Goal: Transaction & Acquisition: Purchase product/service

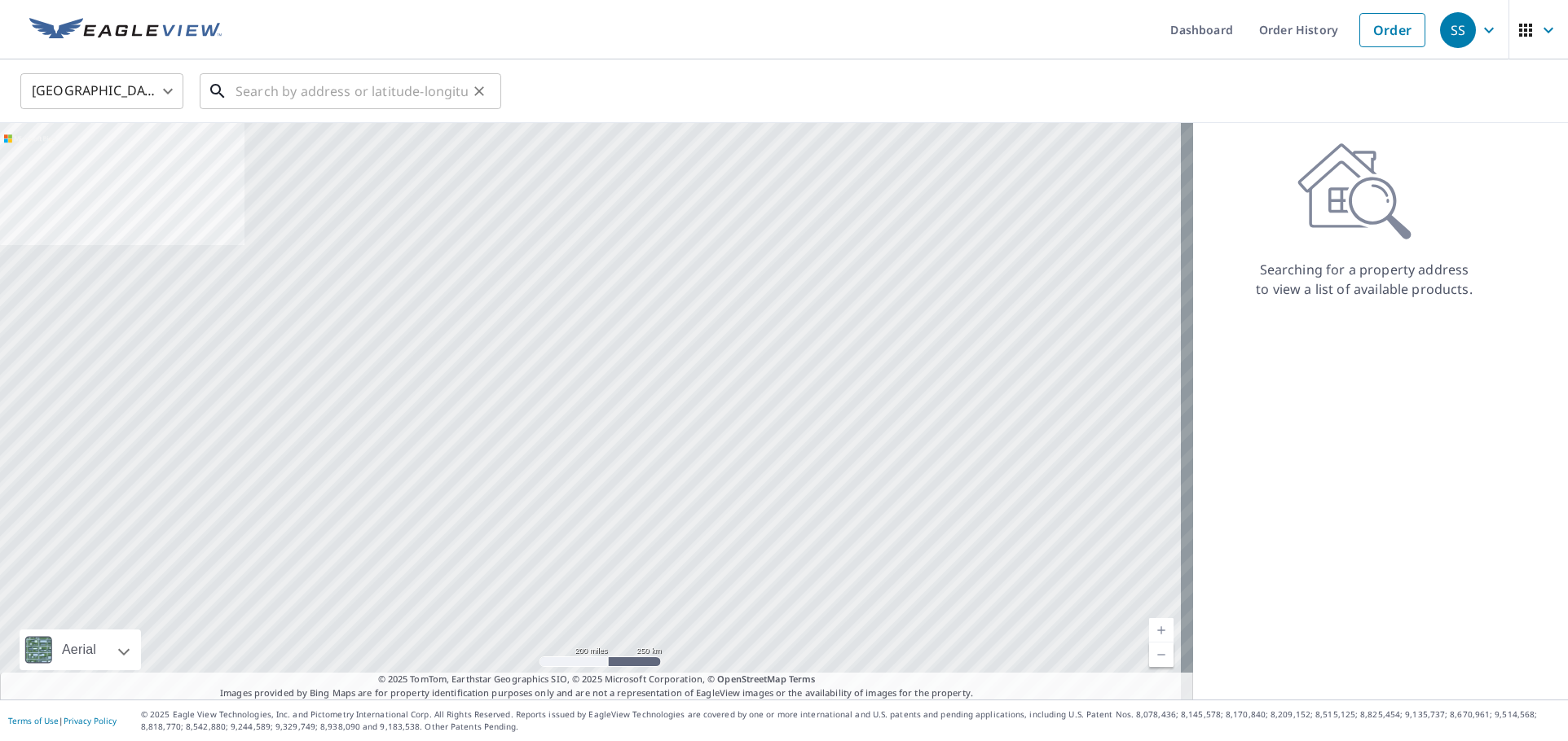
click at [253, 95] on input "text" at bounding box center [351, 91] width 232 height 45
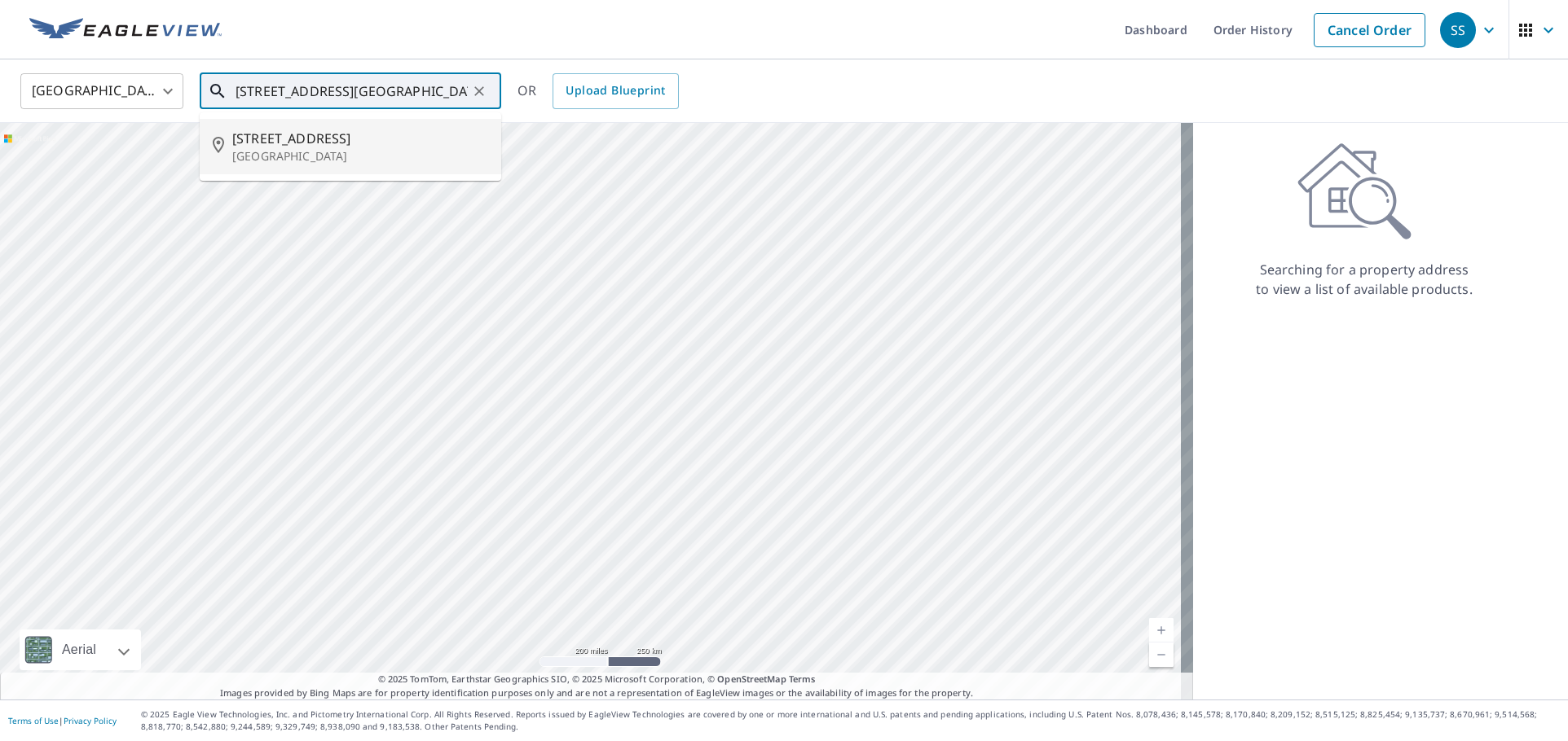
click at [301, 147] on span "[STREET_ADDRESS]" at bounding box center [360, 139] width 256 height 20
type input "[STREET_ADDRESS]"
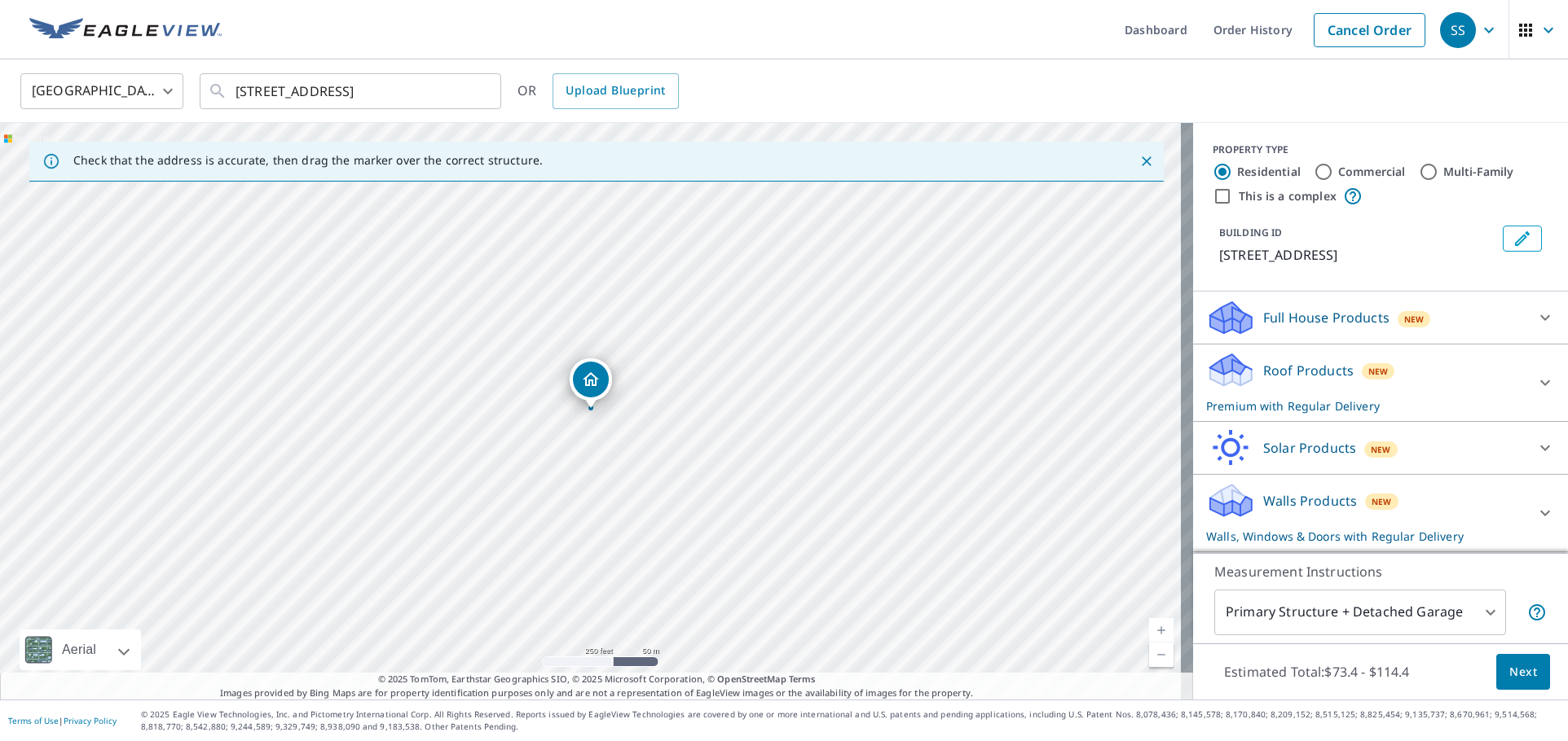
click at [1277, 378] on p "Roof Products" at bounding box center [1309, 370] width 91 height 20
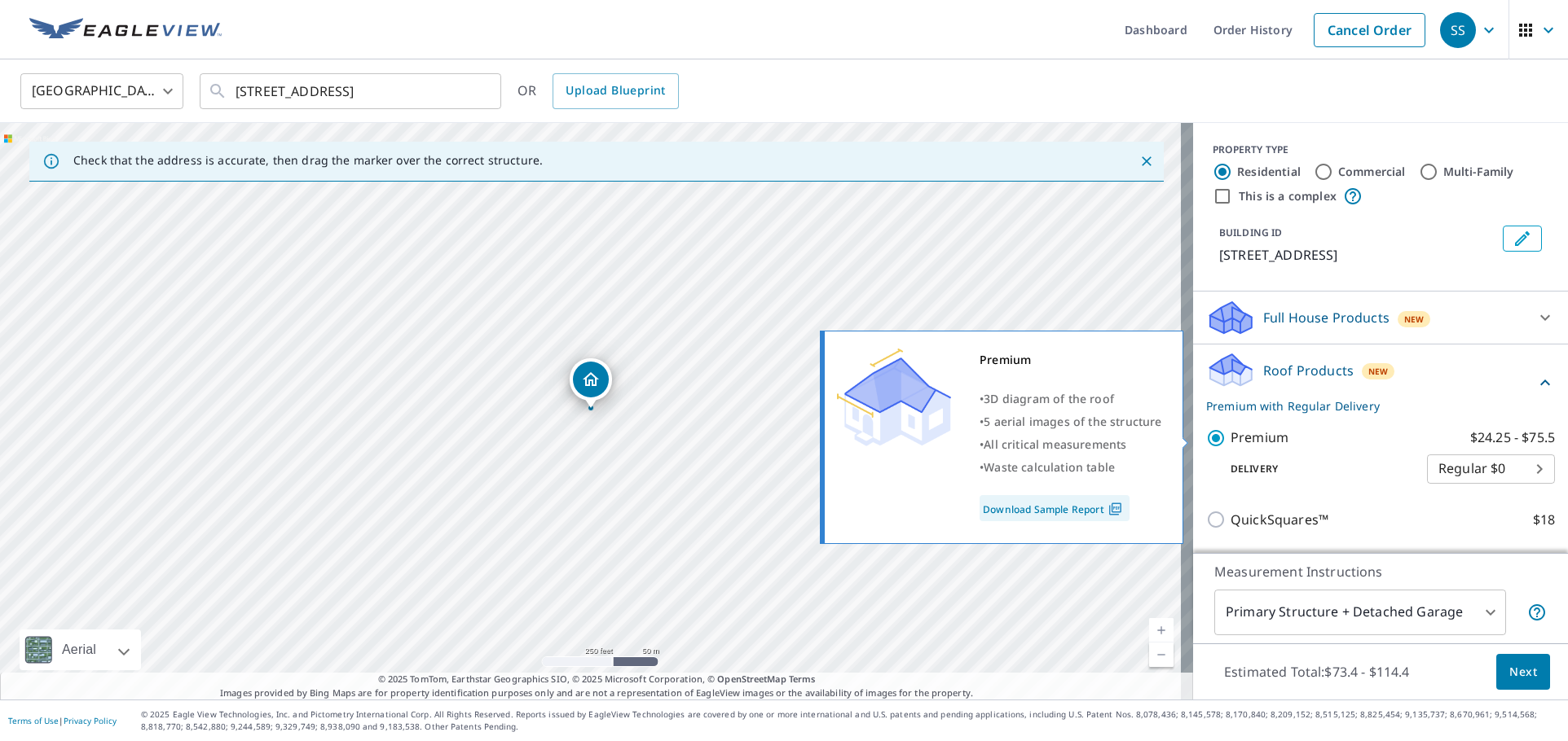
drag, startPoint x: 1206, startPoint y: 441, endPoint x: 1210, endPoint y: 431, distance: 10.8
click at [1206, 438] on input "Premium $24.25 - $75.5" at bounding box center [1218, 438] width 25 height 20
checkbox input "false"
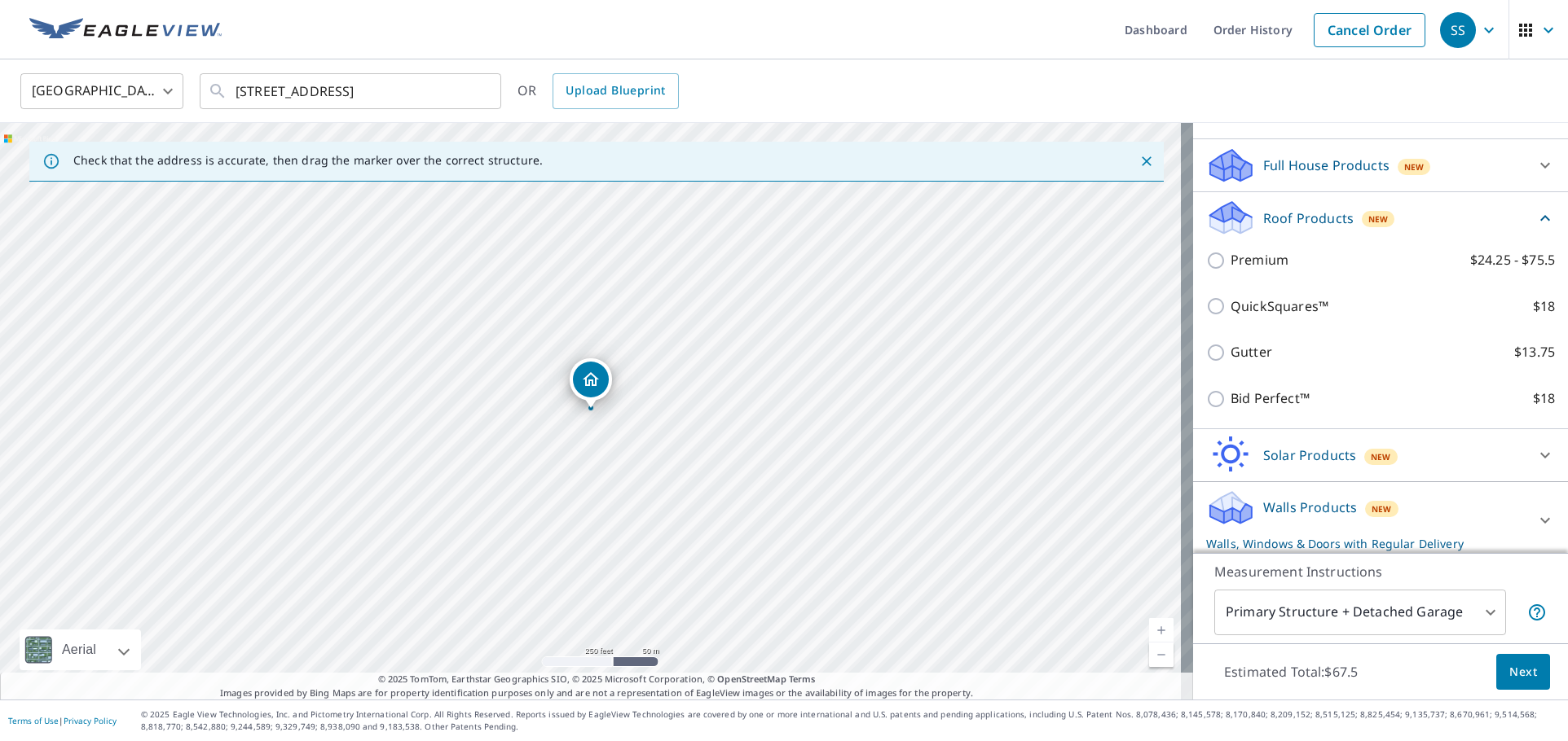
scroll to position [158, 0]
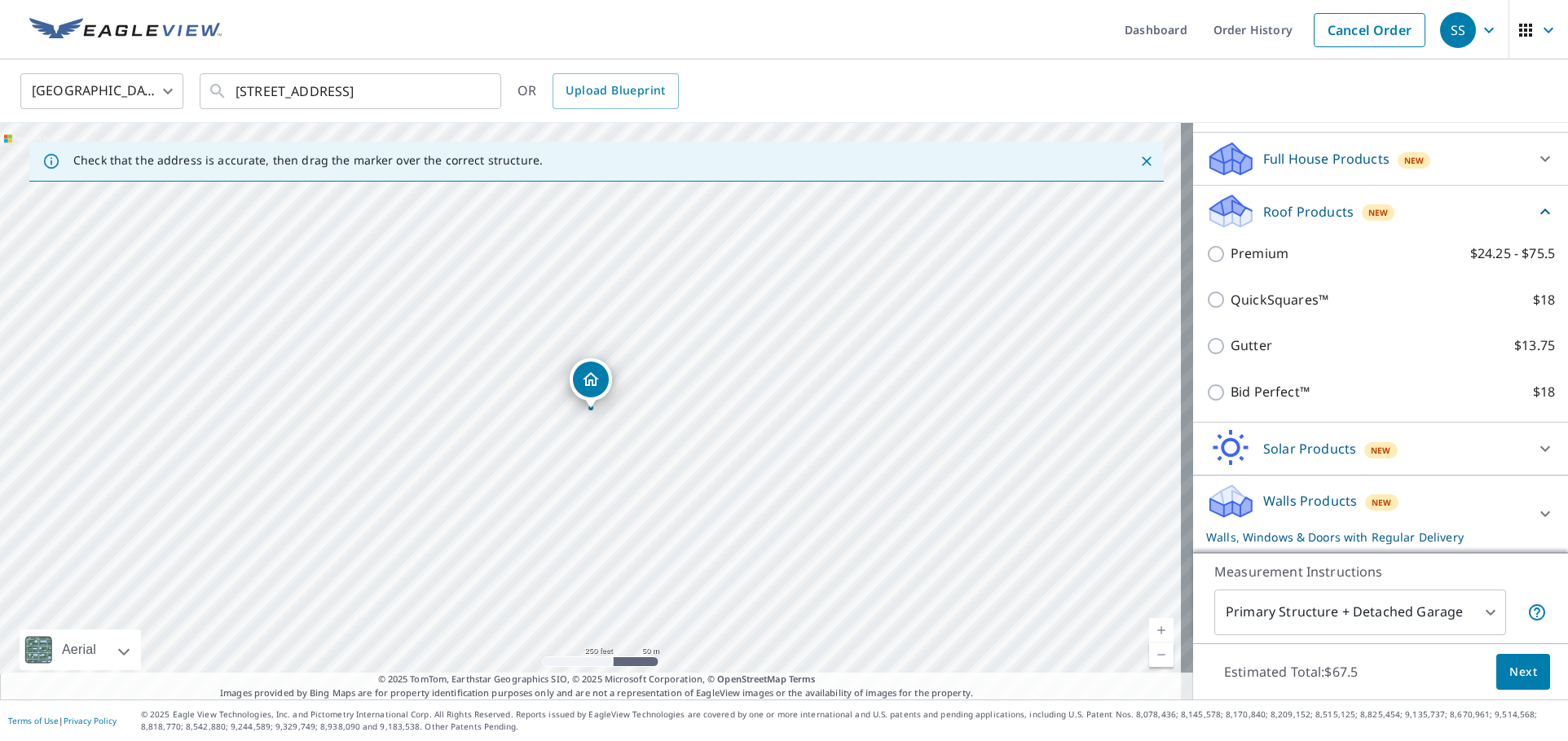
click at [1263, 518] on div "Walls Products New Walls, Windows & Doors with Regular Delivery" at bounding box center [1365, 513] width 320 height 64
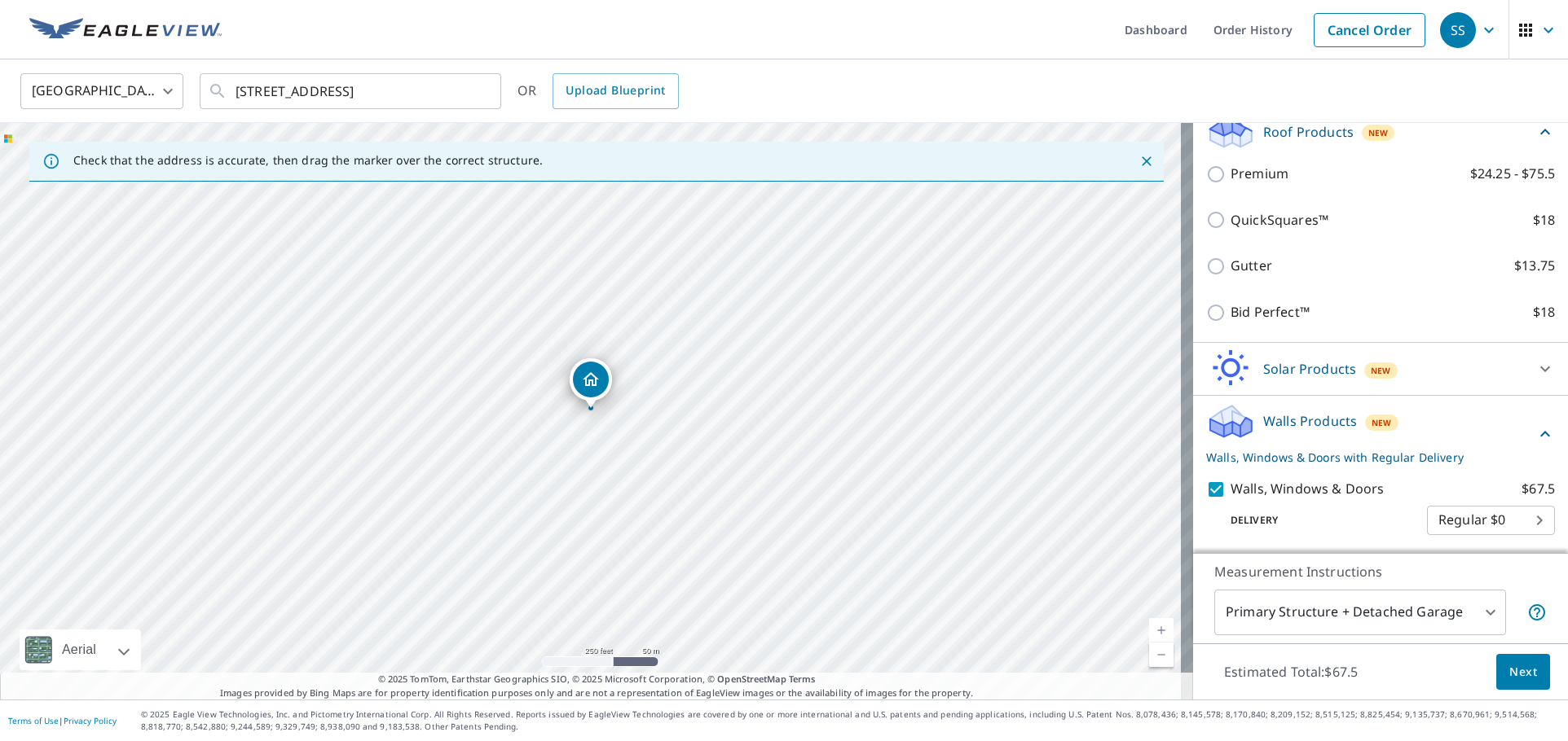
scroll to position [286, 0]
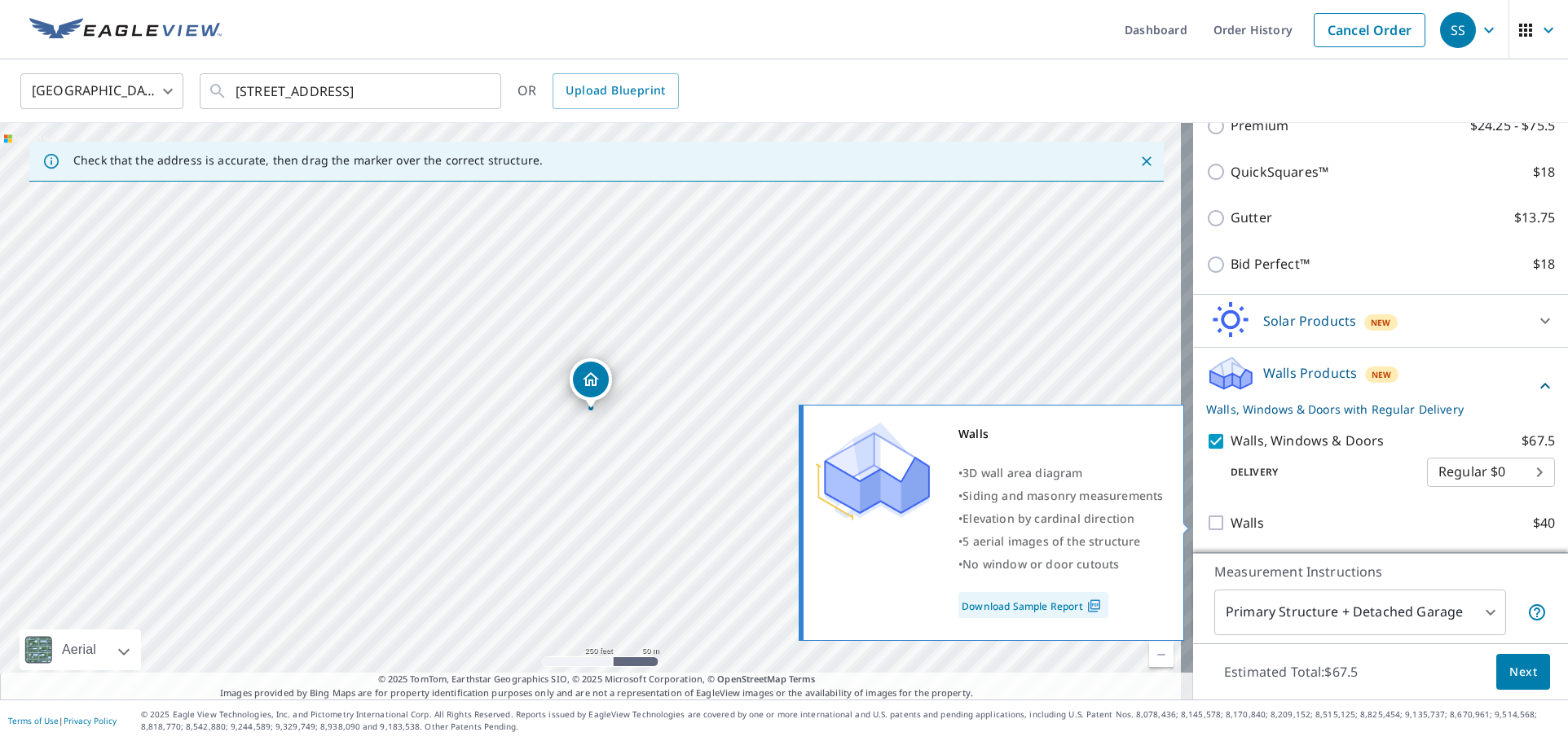
click at [1206, 521] on input "Walls $40" at bounding box center [1218, 523] width 25 height 20
checkbox input "true"
checkbox input "false"
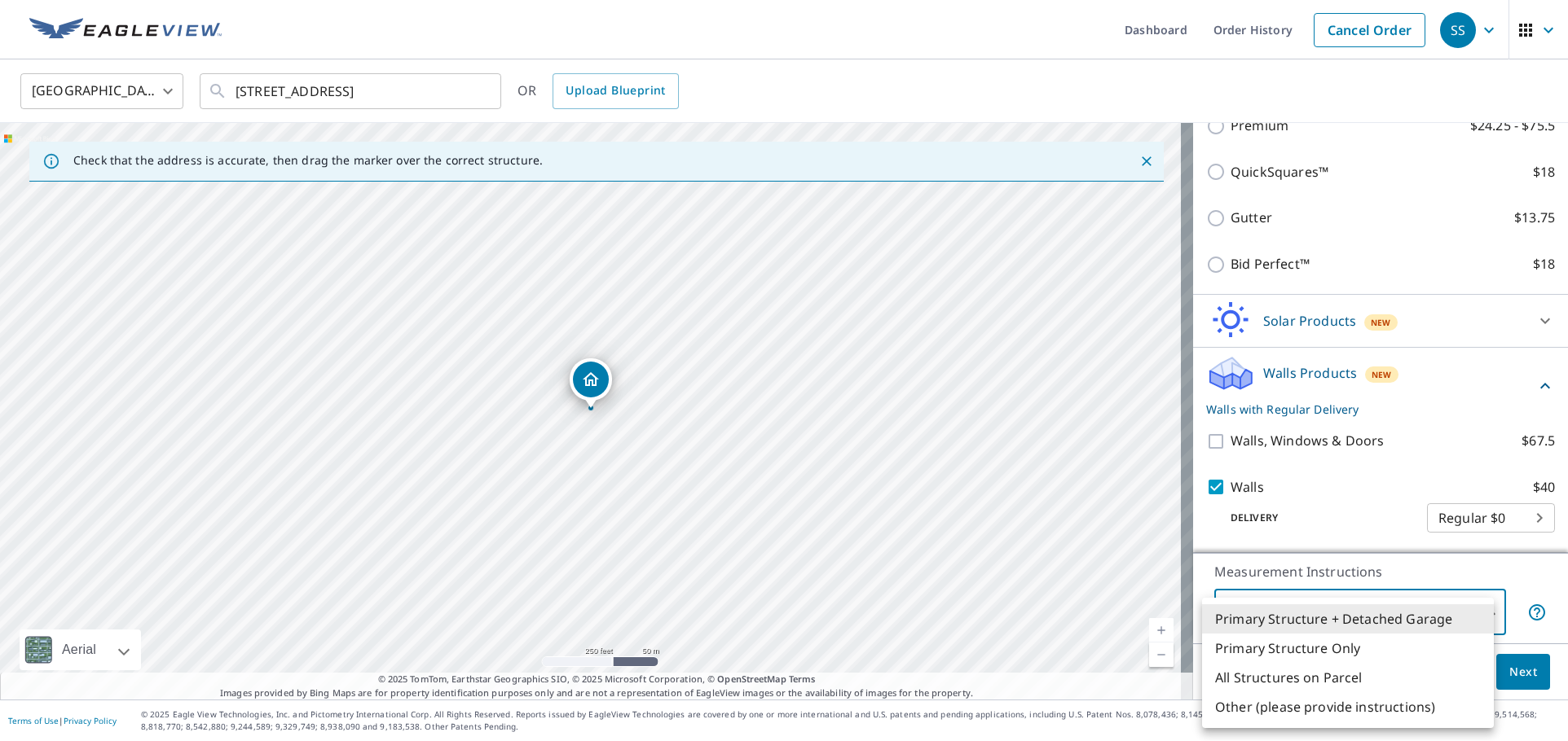
click at [1476, 606] on body "SS SS Dashboard Order History Cancel Order SS United States [GEOGRAPHIC_DATA] ​…" at bounding box center [784, 370] width 1568 height 741
click at [1349, 654] on li "Primary Structure Only" at bounding box center [1348, 649] width 291 height 30
type input "2"
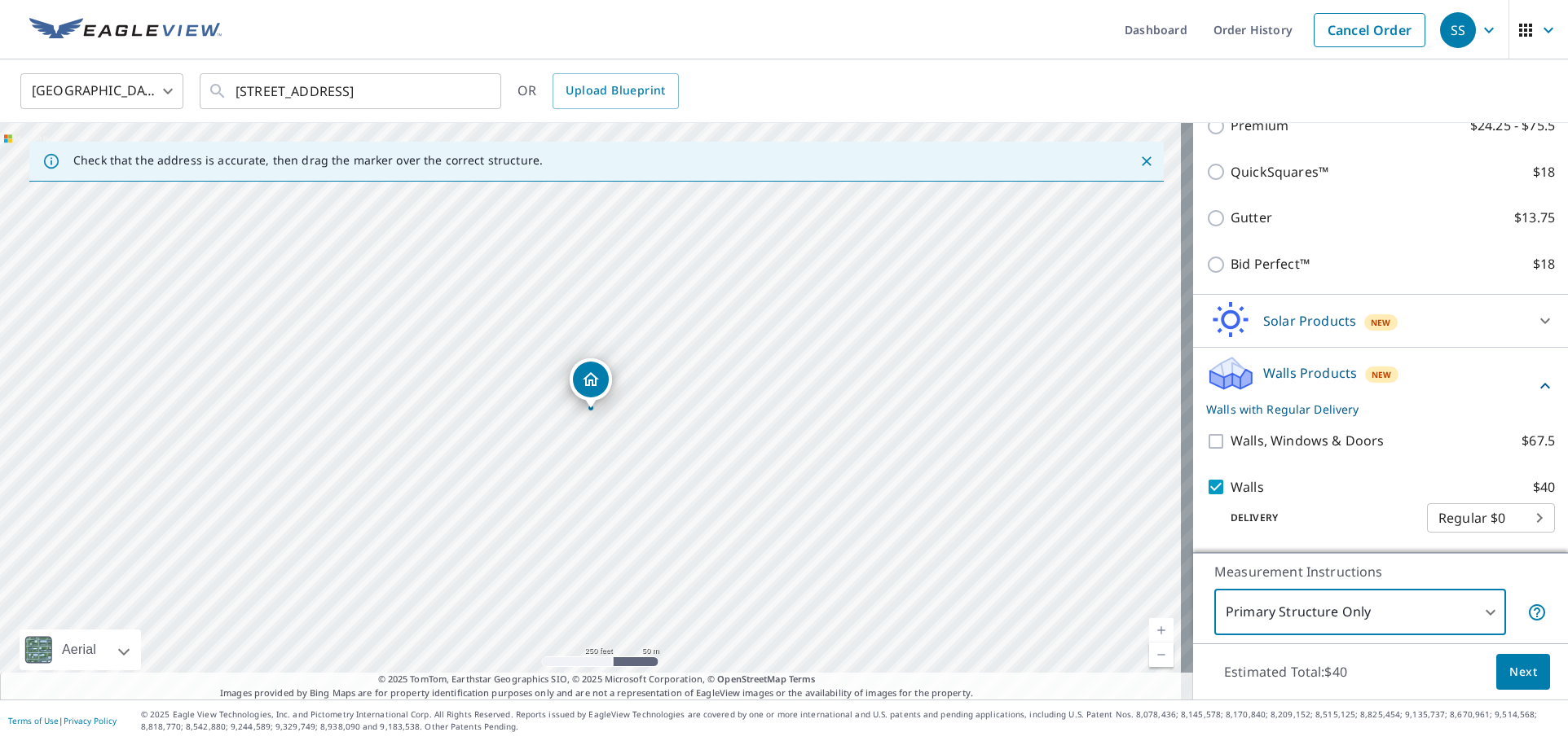
click at [1509, 676] on span "Next" at bounding box center [1523, 672] width 28 height 21
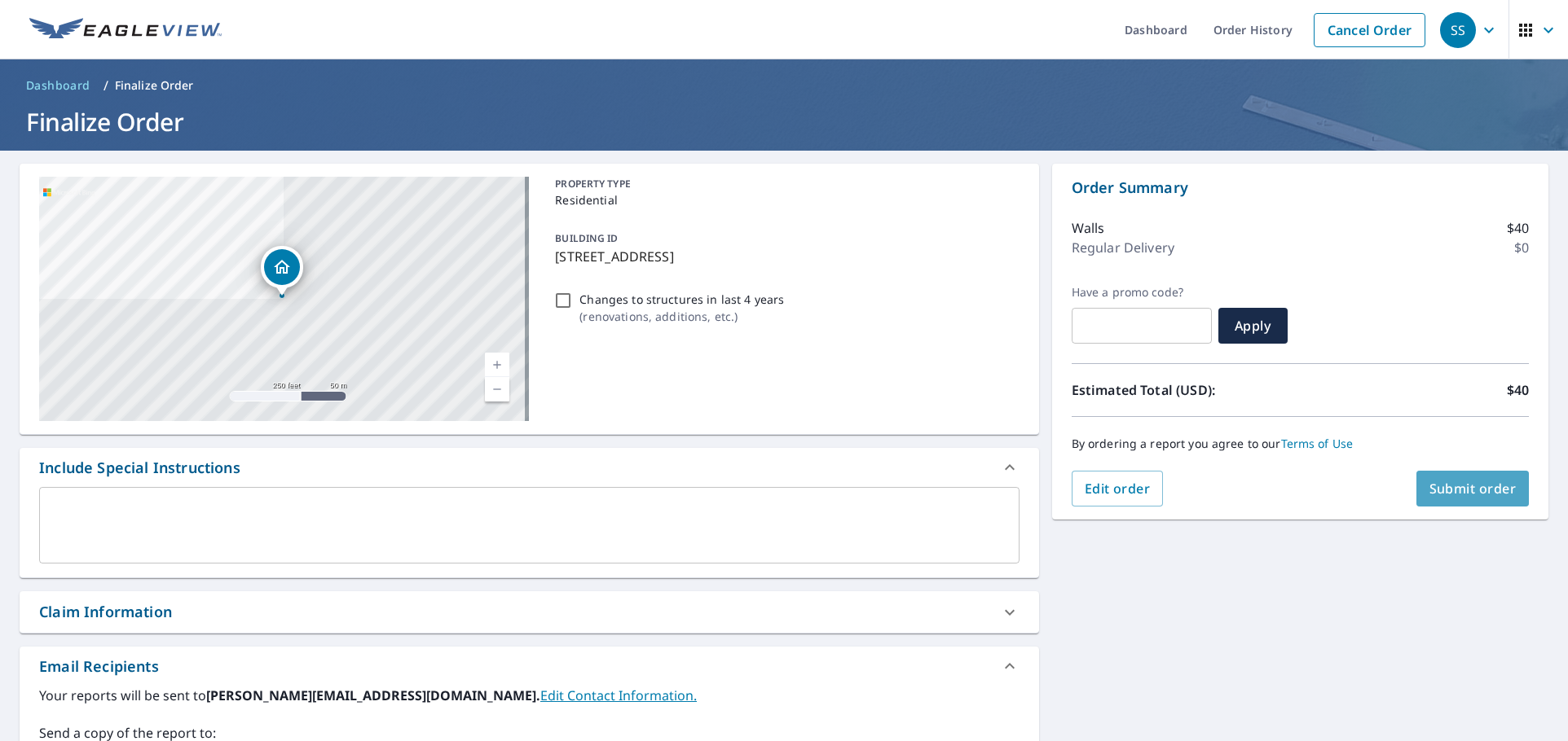
click at [1447, 488] on span "Submit order" at bounding box center [1473, 488] width 88 height 18
